Goal: Find contact information: Find contact information

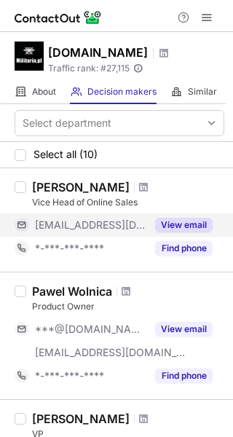
click at [194, 222] on button "View email" at bounding box center [184, 225] width 58 height 15
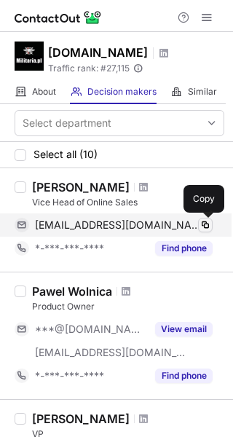
click at [203, 225] on span at bounding box center [206, 225] width 12 height 12
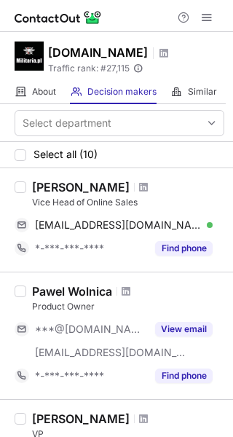
click at [179, 206] on div "Vice Head of Online Sales" at bounding box center [128, 202] width 192 height 13
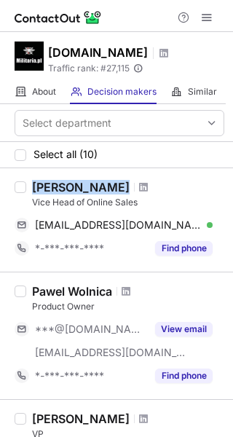
drag, startPoint x: 33, startPoint y: 187, endPoint x: 132, endPoint y: 184, distance: 99.2
click at [132, 184] on div "[PERSON_NAME]" at bounding box center [128, 187] width 192 height 15
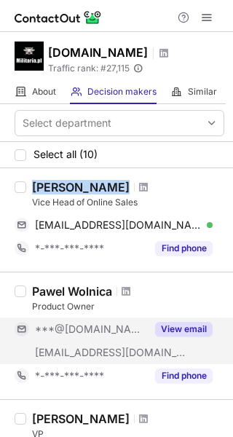
copy div "[PERSON_NAME]"
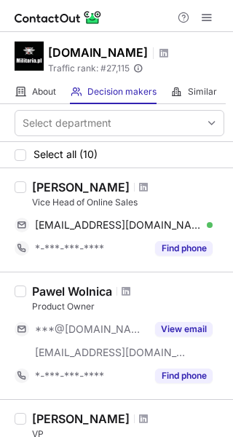
click at [151, 200] on div "Vice Head of Online Sales" at bounding box center [128, 202] width 192 height 13
drag, startPoint x: 144, startPoint y: 203, endPoint x: 32, endPoint y: 205, distance: 111.5
click at [32, 205] on div "Vice Head of Online Sales" at bounding box center [128, 202] width 192 height 13
copy div "Vice Head of Online Sales"
